Goal: Navigation & Orientation: Find specific page/section

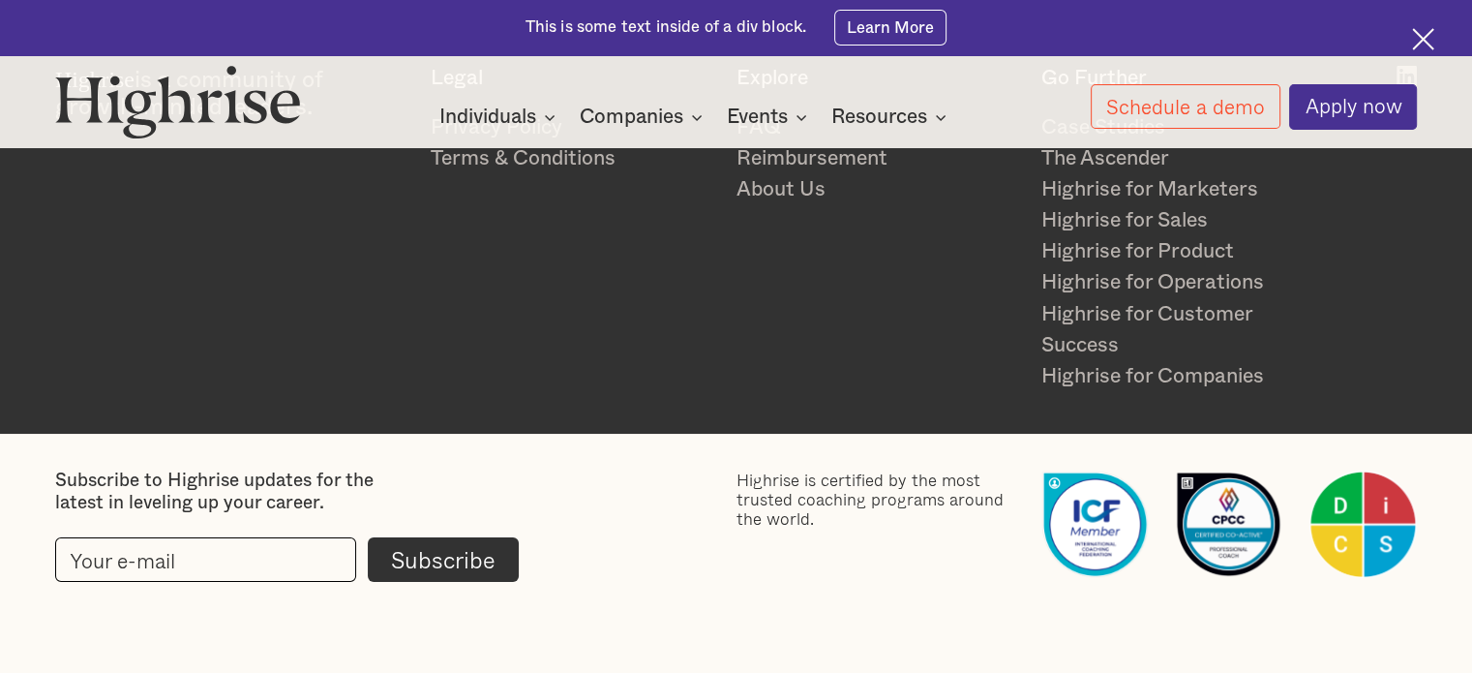
scroll to position [3178, 0]
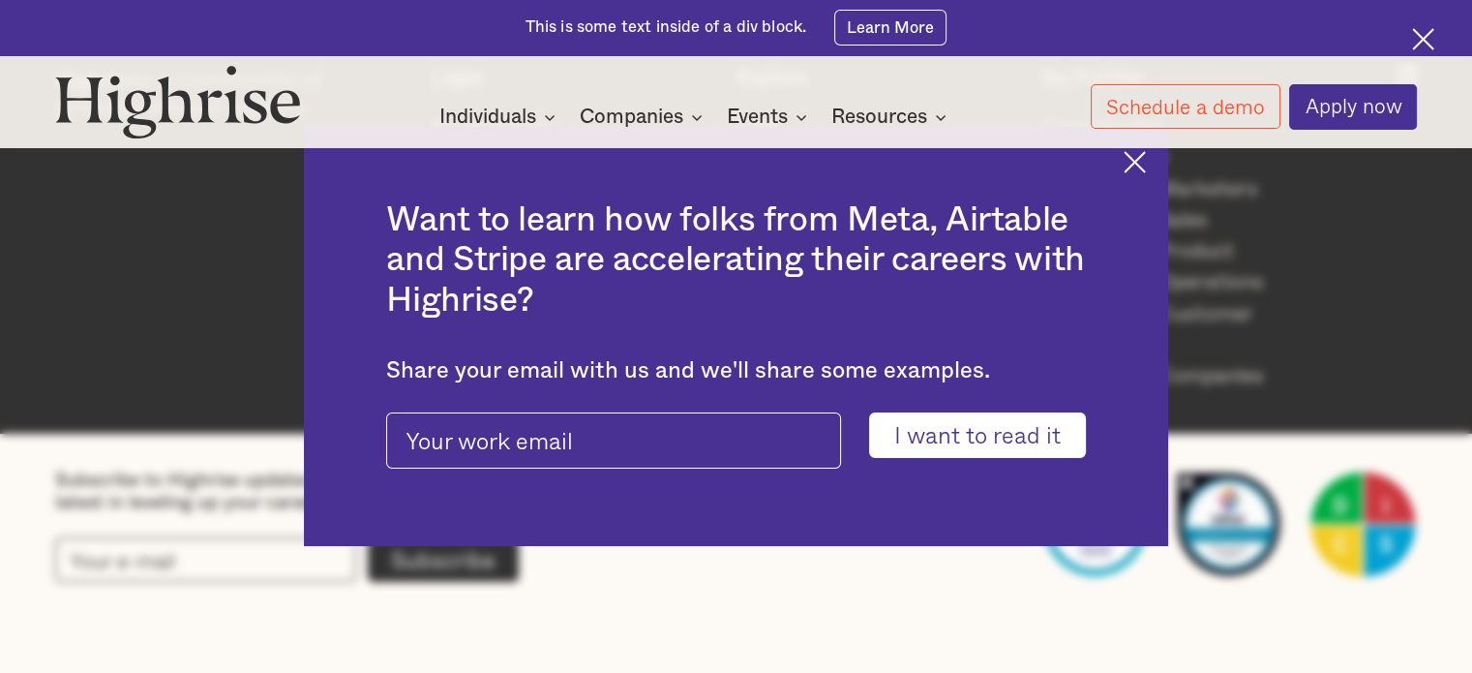
click at [1437, 41] on div at bounding box center [1426, 42] width 28 height 28
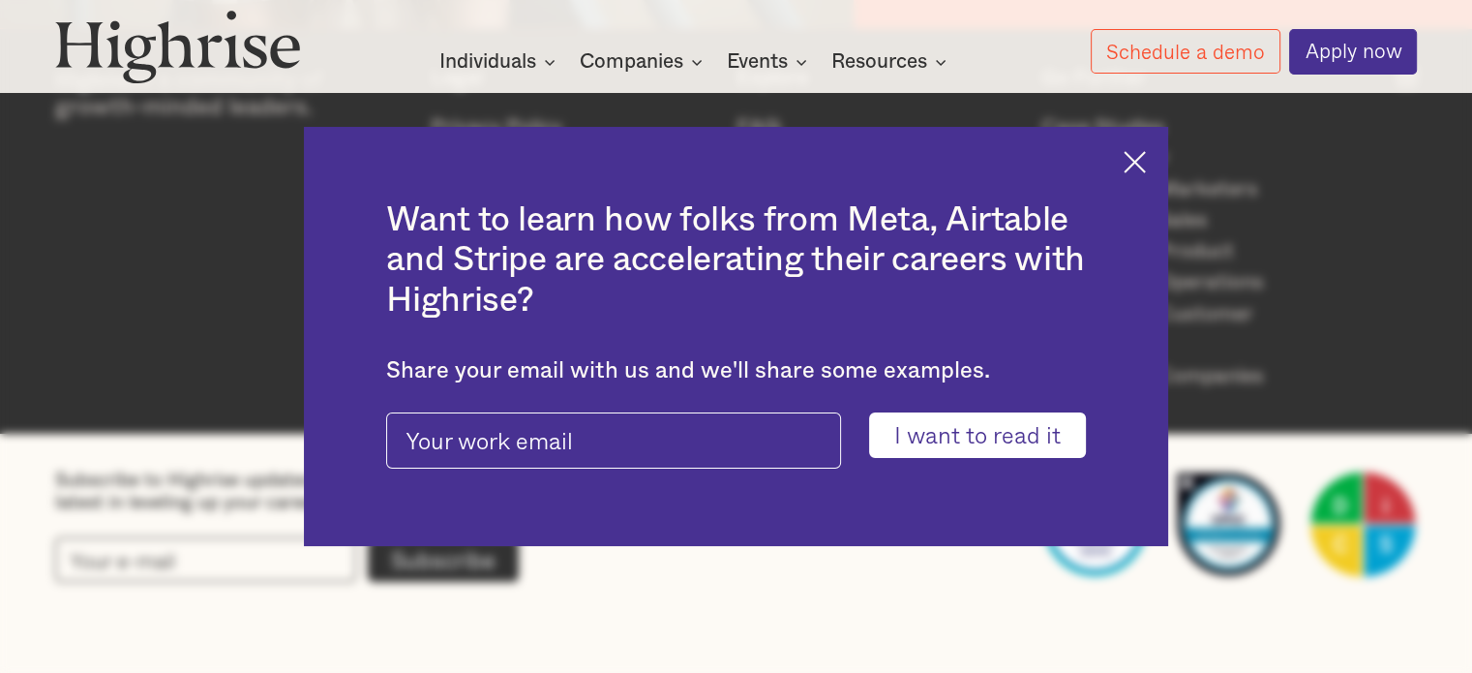
click at [1143, 154] on img at bounding box center [1135, 162] width 22 height 22
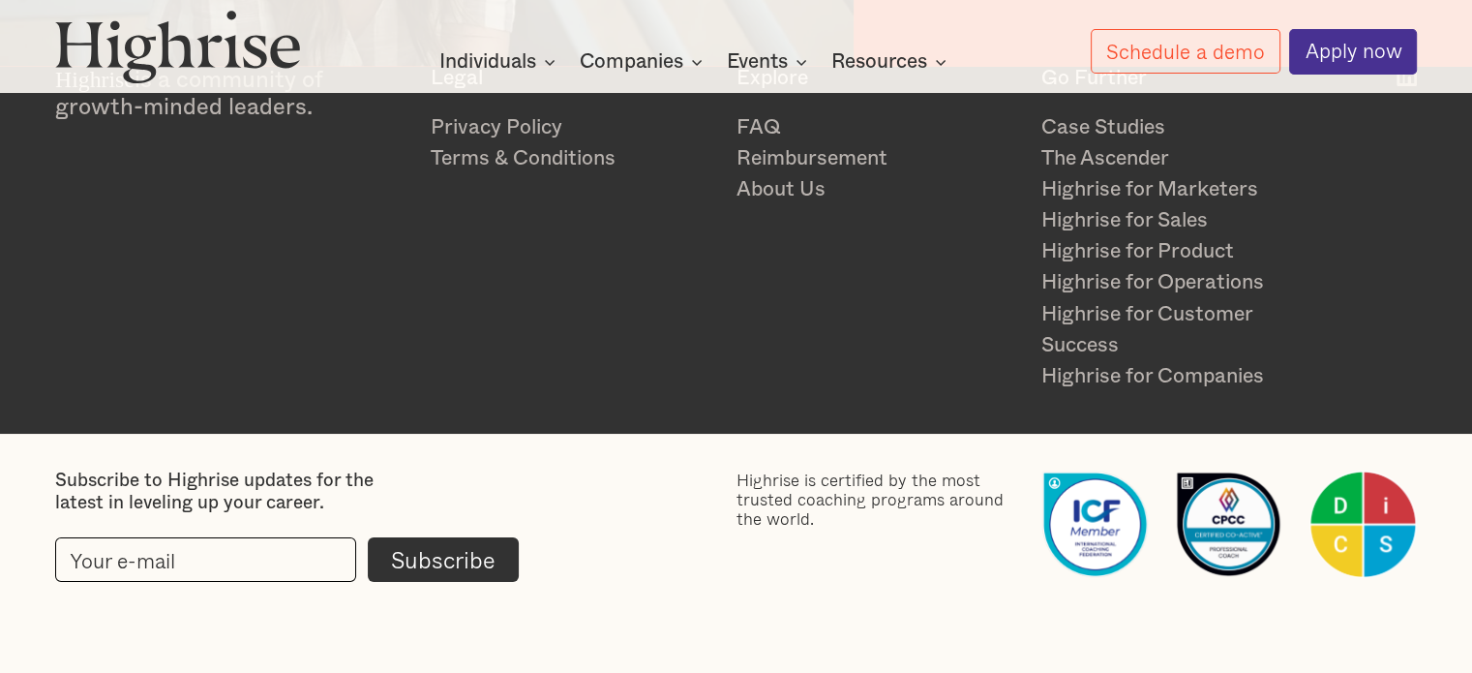
scroll to position [3081, 0]
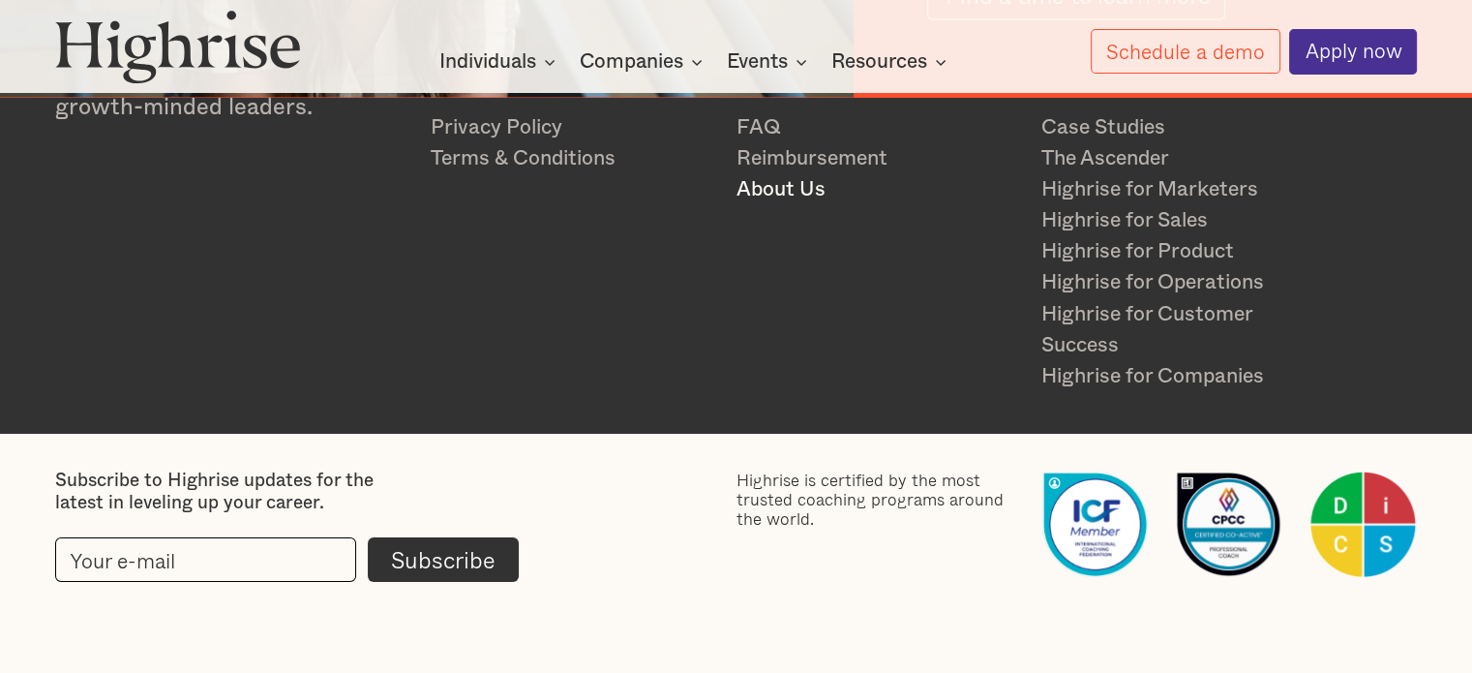
click at [786, 186] on link "About Us" at bounding box center [878, 189] width 283 height 31
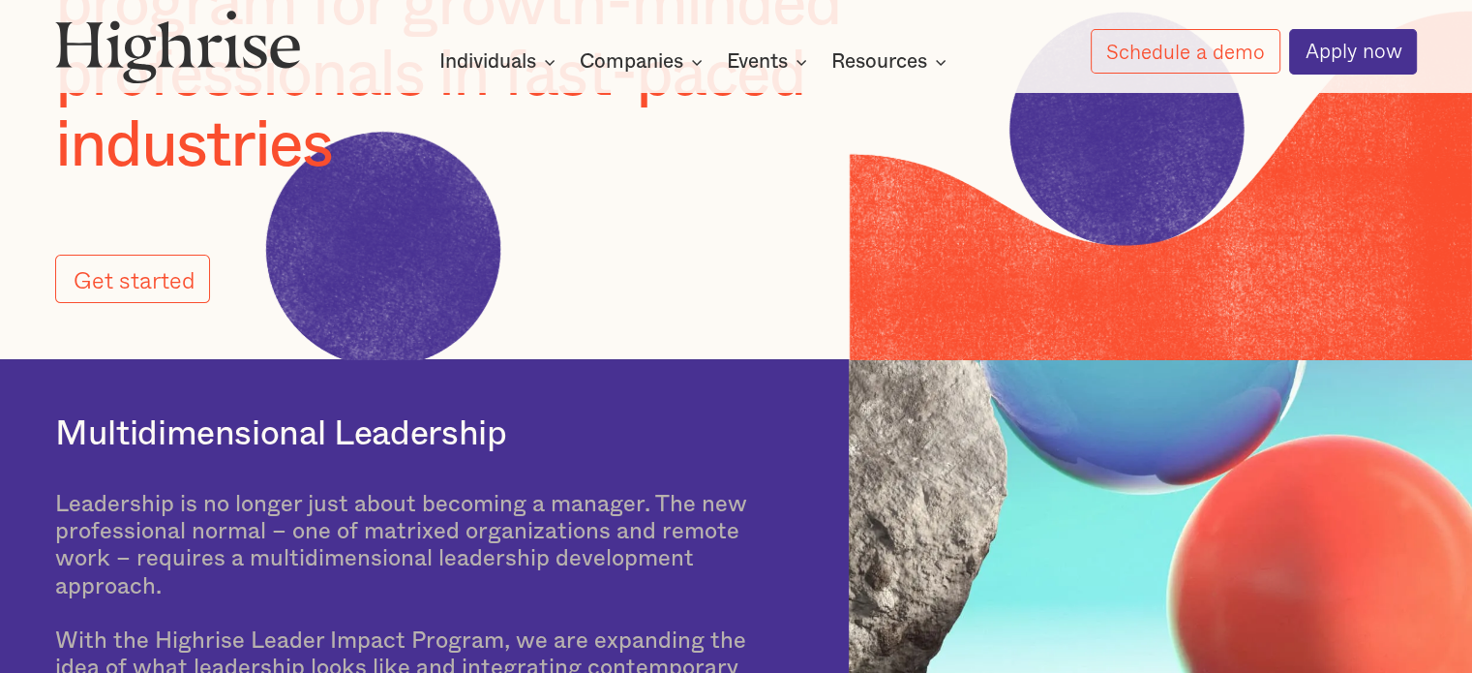
scroll to position [484, 0]
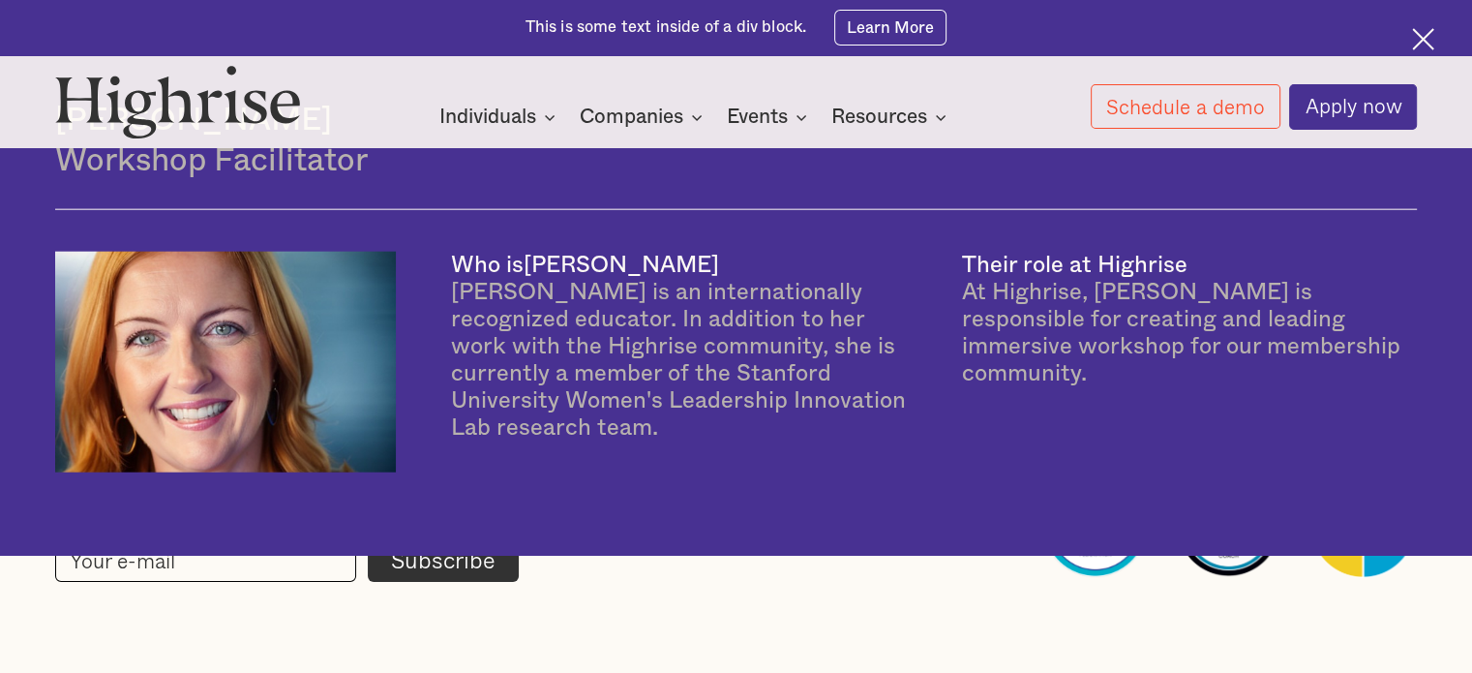
scroll to position [5042, 0]
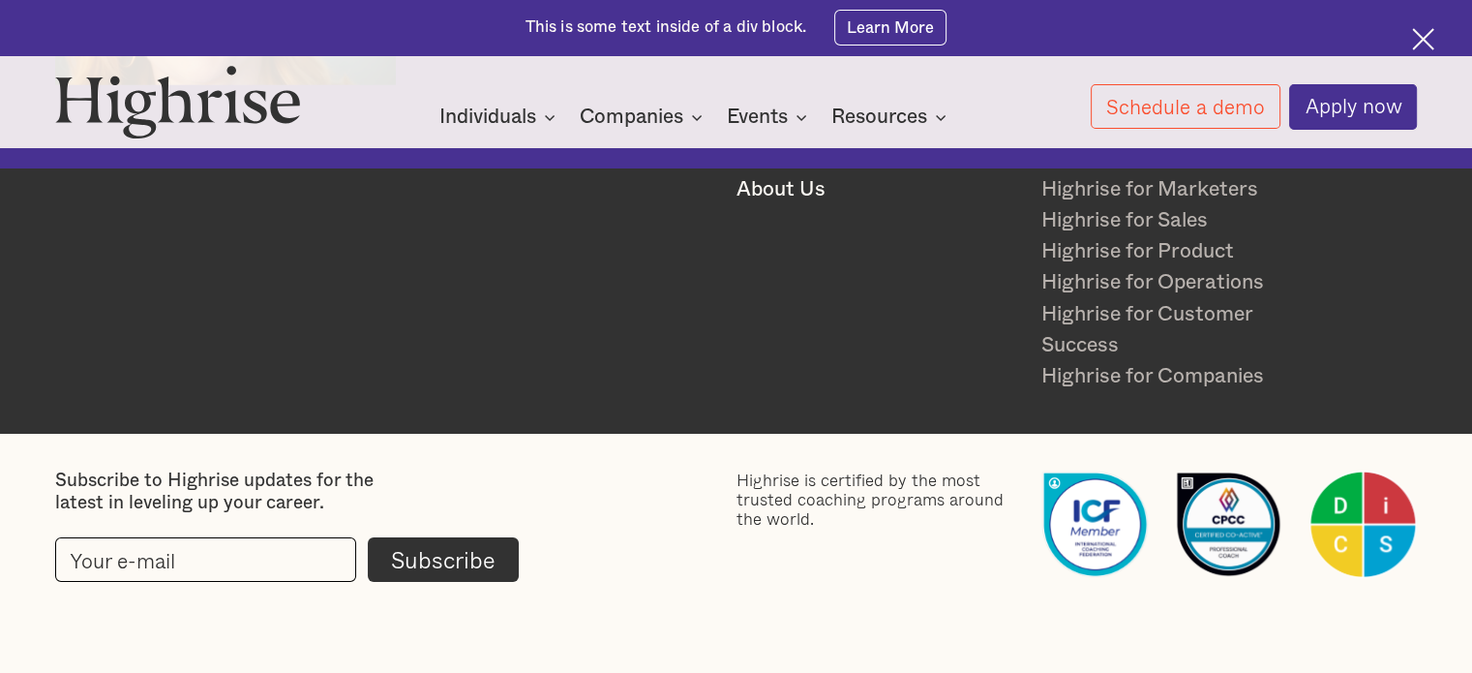
click at [786, 174] on link "About Us" at bounding box center [878, 189] width 283 height 31
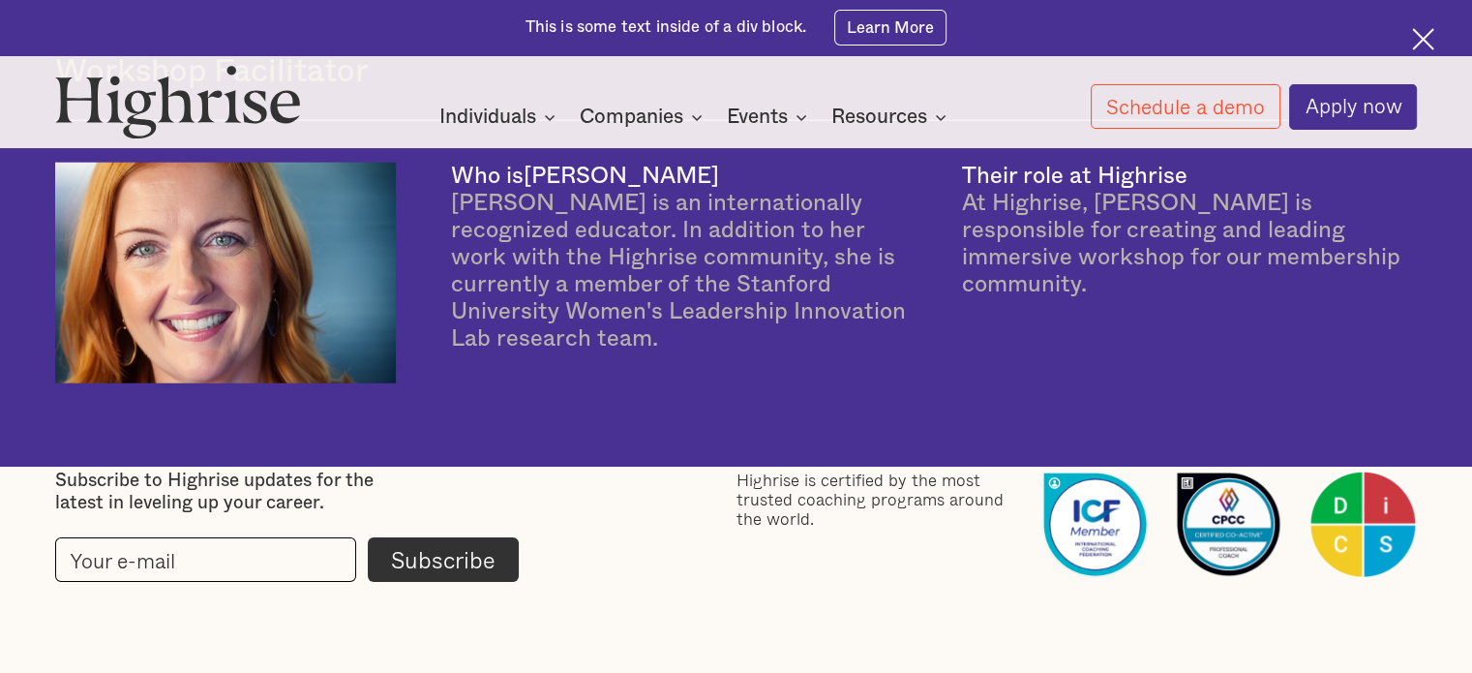
scroll to position [5139, 0]
